Goal: Task Accomplishment & Management: Use online tool/utility

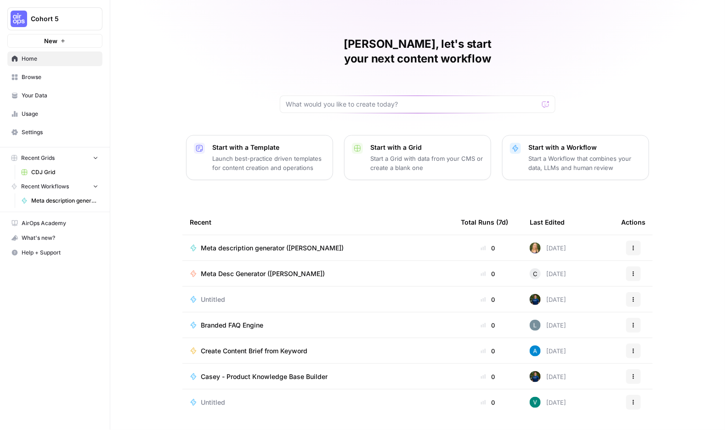
scroll to position [45, 0]
click at [641, 255] on button "Actions" at bounding box center [633, 248] width 15 height 15
click at [48, 63] on span "Home" at bounding box center [60, 59] width 77 height 8
click at [53, 81] on span "Browse" at bounding box center [60, 77] width 77 height 8
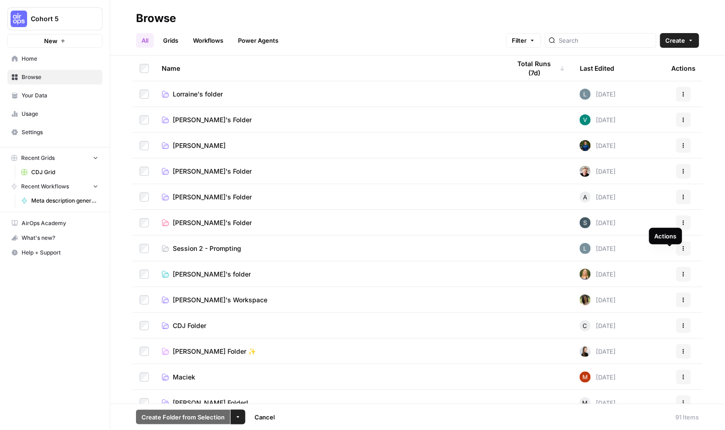
click at [681, 277] on icon "button" at bounding box center [684, 274] width 6 height 6
click at [242, 279] on span "[PERSON_NAME]'s folder" at bounding box center [212, 274] width 78 height 9
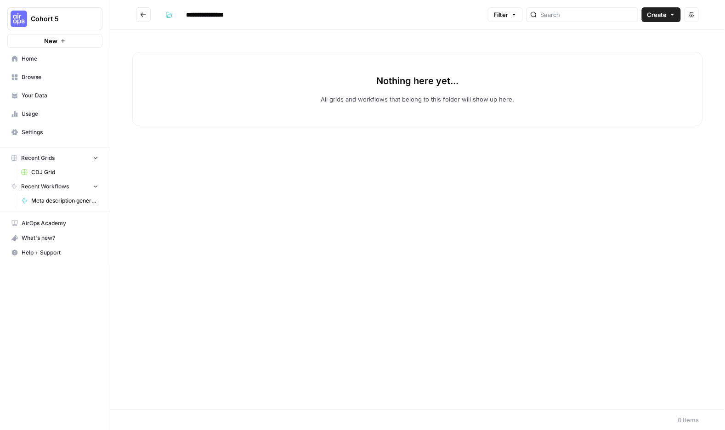
click at [61, 100] on span "Your Data" at bounding box center [60, 95] width 77 height 8
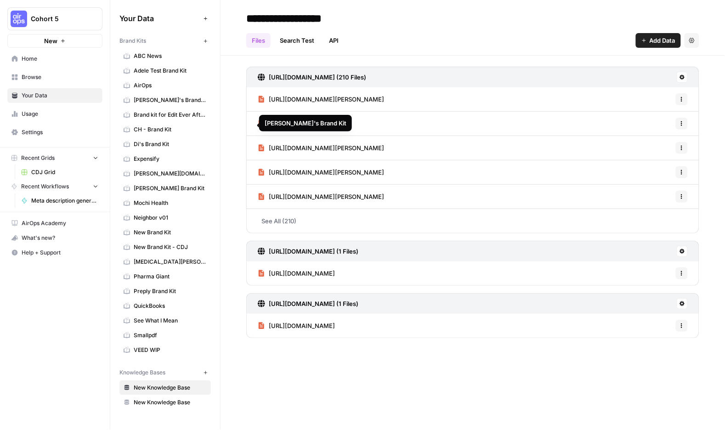
click at [187, 134] on span "CH - Brand Kit" at bounding box center [170, 129] width 73 height 8
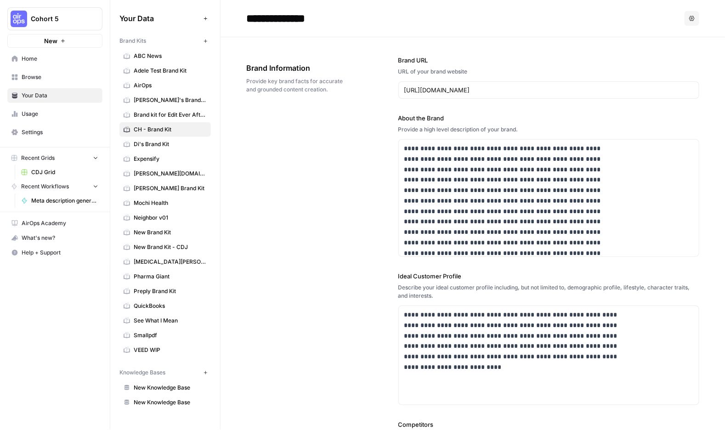
click at [187, 119] on span "Brand kit for Edit Ever After ([PERSON_NAME])" at bounding box center [170, 115] width 73 height 8
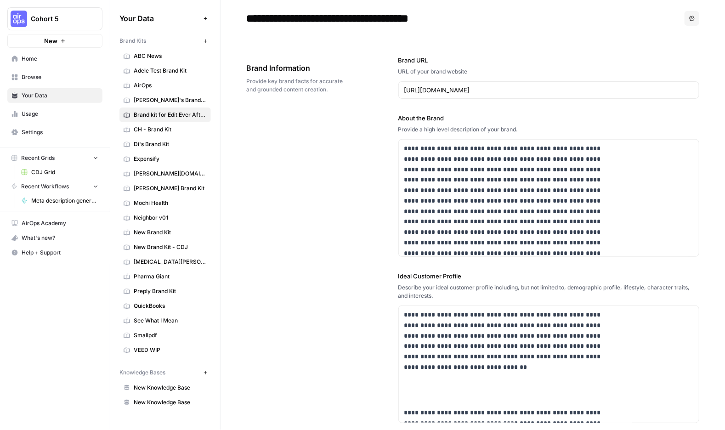
click at [42, 100] on span "Your Data" at bounding box center [60, 95] width 77 height 8
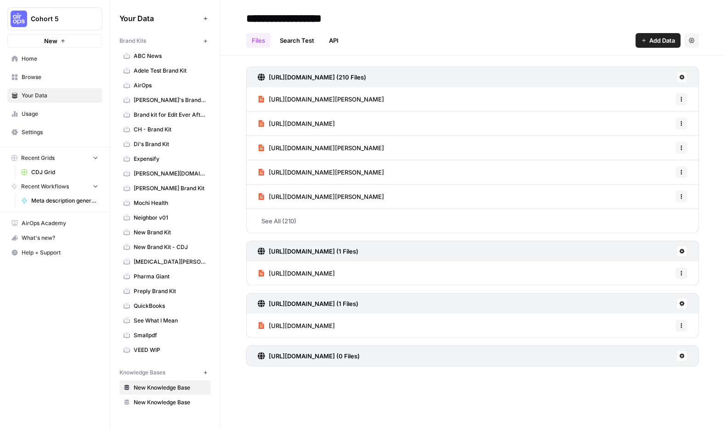
click at [39, 63] on span "Home" at bounding box center [60, 59] width 77 height 8
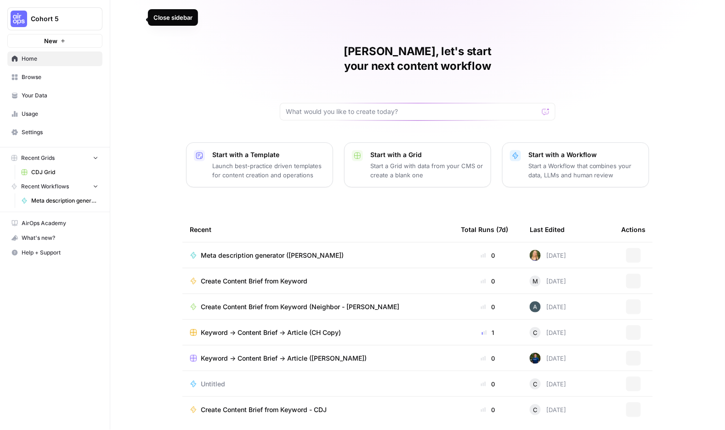
scroll to position [71, 0]
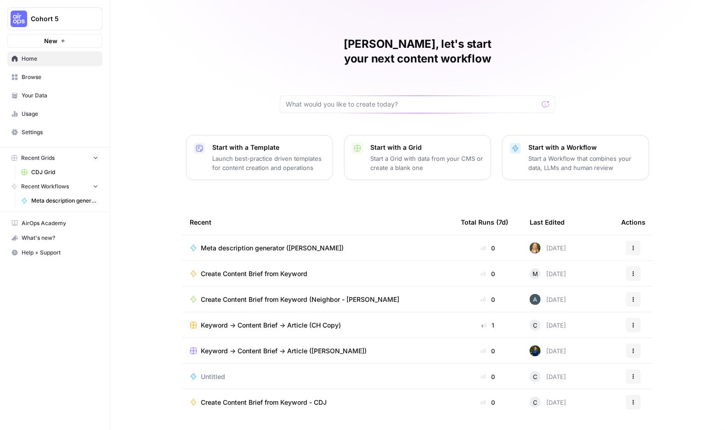
click at [636, 274] on icon "button" at bounding box center [634, 274] width 6 height 6
click at [614, 361] on span "Duplicate" at bounding box center [623, 356] width 73 height 9
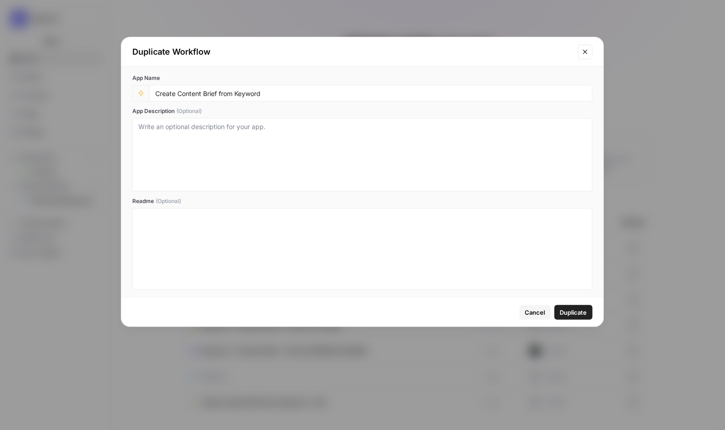
click at [238, 58] on div "Duplicate Workflow" at bounding box center [352, 51] width 440 height 13
click at [234, 97] on input "Create Content Brief from Keyword" at bounding box center [370, 93] width 431 height 8
click at [317, 97] on input "Create Content Brief from Keyword" at bounding box center [370, 93] width 431 height 8
type input "Create Content Brief from Keyword ([PERSON_NAME])"
click at [581, 317] on span "Duplicate" at bounding box center [573, 312] width 27 height 9
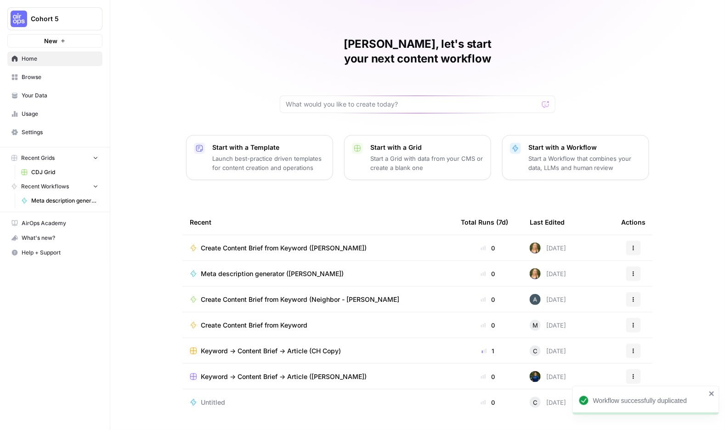
click at [636, 246] on icon "button" at bounding box center [634, 248] width 6 height 6
click at [631, 272] on span "Edit in Studio" at bounding box center [623, 271] width 73 height 9
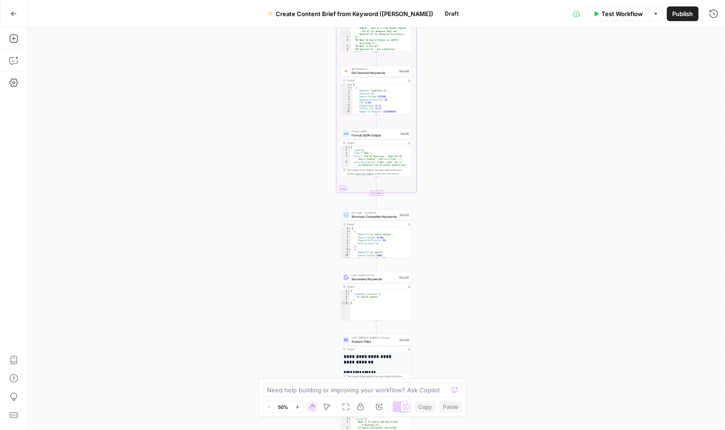
click at [653, 15] on icon "button" at bounding box center [656, 14] width 6 height 6
click at [653, 13] on icon "button" at bounding box center [656, 14] width 6 height 6
click at [456, 85] on div "Workflow Set Inputs Inputs Google Search Perform Google Search Step 51 Output C…" at bounding box center [376, 229] width 697 height 402
click at [399, 73] on div "Step 206" at bounding box center [404, 71] width 11 height 4
click at [653, 16] on icon "button" at bounding box center [656, 14] width 6 height 6
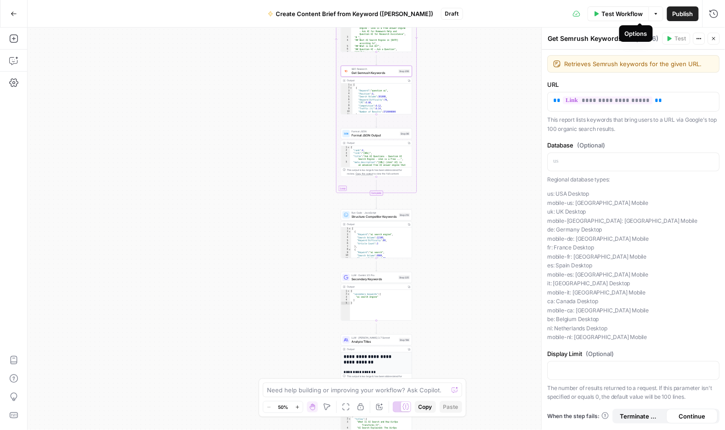
click at [653, 13] on icon "button" at bounding box center [656, 14] width 6 height 6
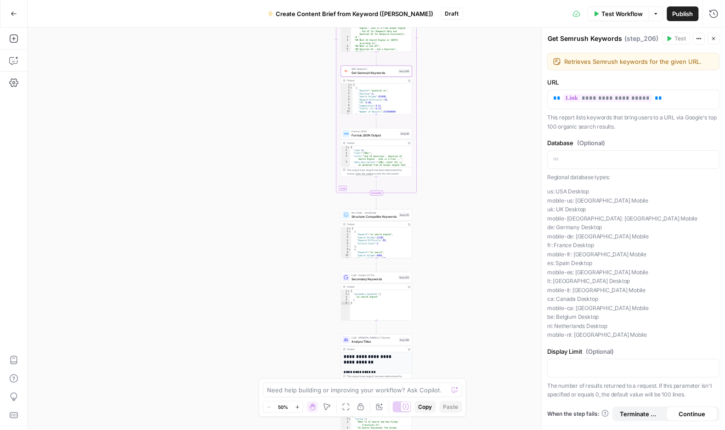
click at [509, 92] on div "Workflow Set Inputs Inputs Google Search Perform Google Search Step 51 Output C…" at bounding box center [376, 229] width 697 height 402
click at [653, 13] on icon "button" at bounding box center [656, 14] width 6 height 6
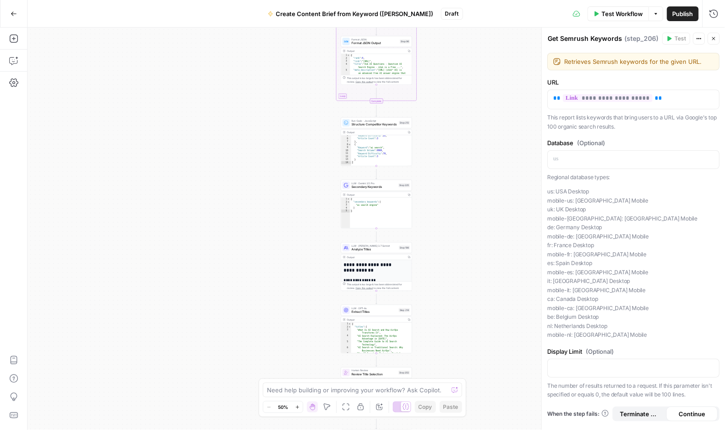
scroll to position [26, 0]
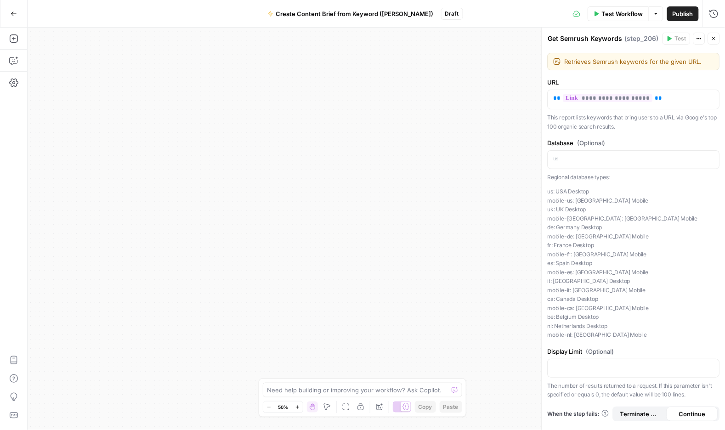
click at [706, 12] on button "Run History" at bounding box center [713, 13] width 15 height 15
click at [711, 15] on icon "button" at bounding box center [713, 13] width 9 height 9
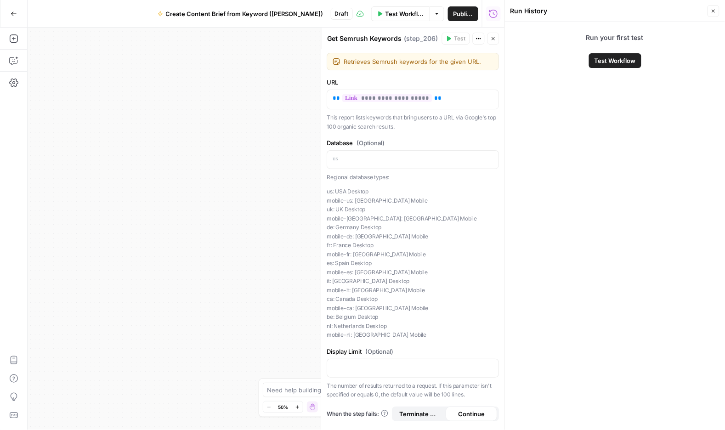
click at [632, 65] on span "Test Workflow" at bounding box center [614, 60] width 41 height 9
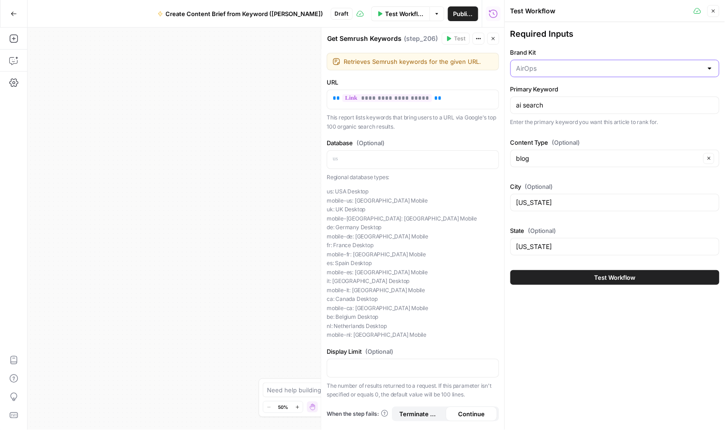
click at [597, 73] on input "Brand Kit" at bounding box center [609, 68] width 186 height 9
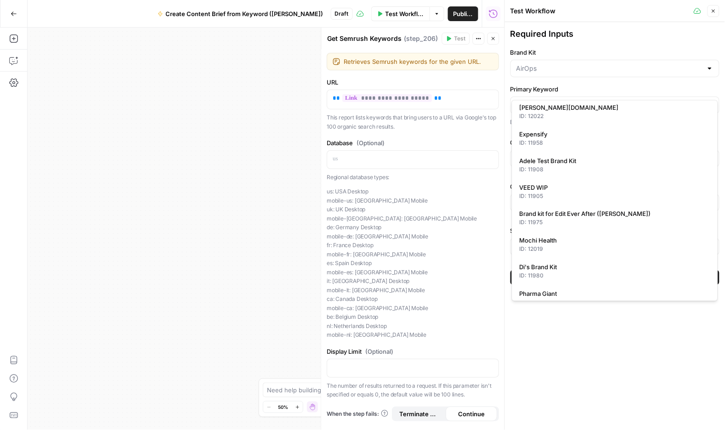
scroll to position [325, 0]
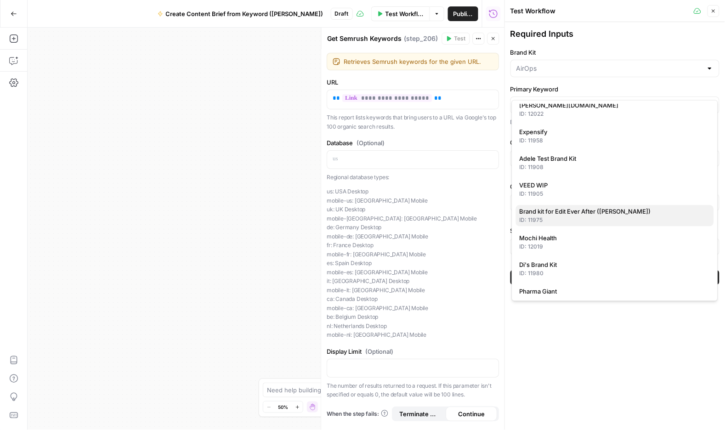
click at [587, 213] on span "Brand kit for Edit Ever After ([PERSON_NAME])" at bounding box center [612, 211] width 187 height 9
type input "Brand kit for Edit Ever After ([PERSON_NAME])"
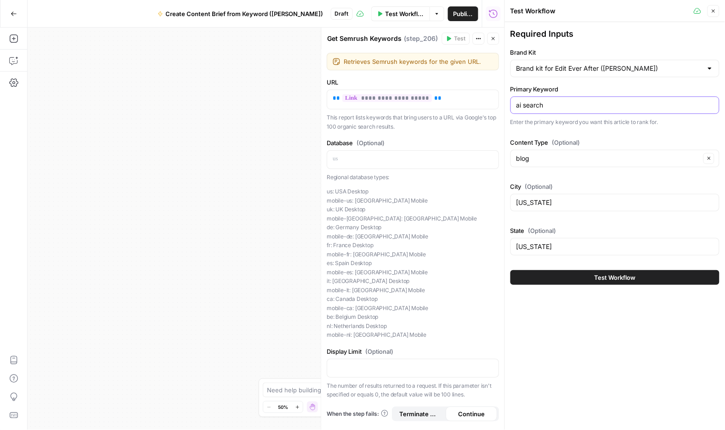
click at [565, 110] on input "ai search" at bounding box center [614, 105] width 197 height 9
